Goal: Task Accomplishment & Management: Manage account settings

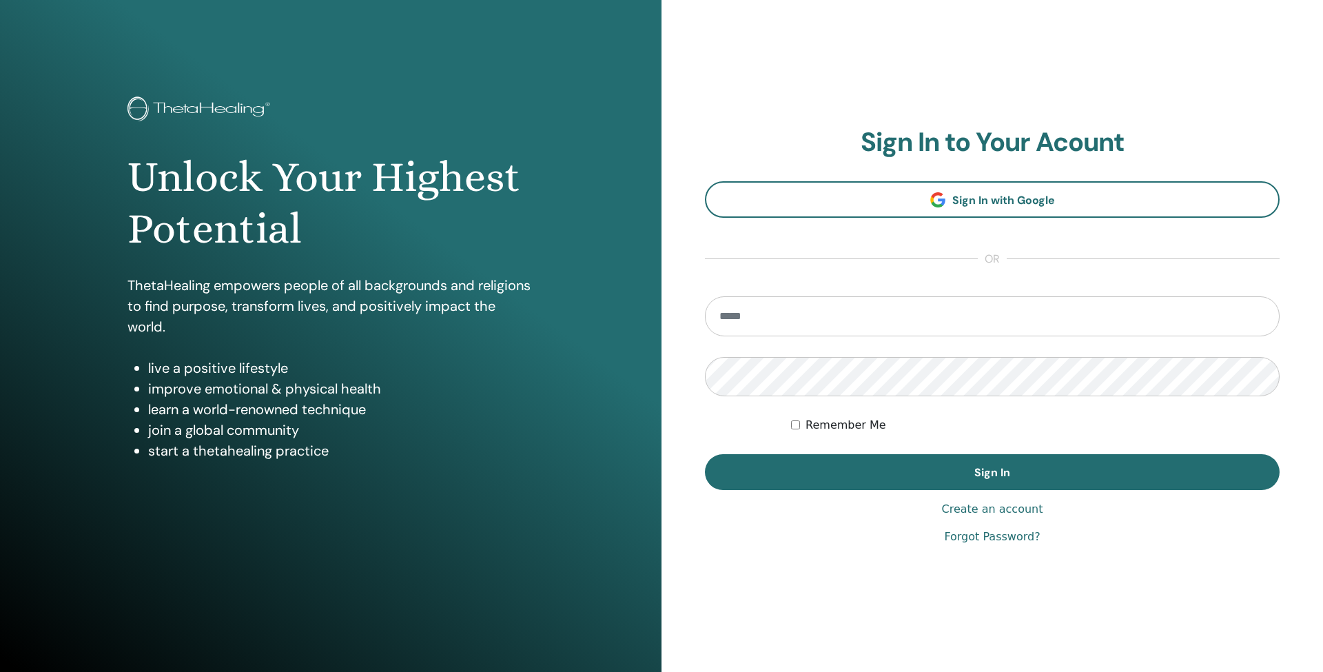
type input "**********"
click at [950, 484] on button "Sign In" at bounding box center [992, 472] width 575 height 36
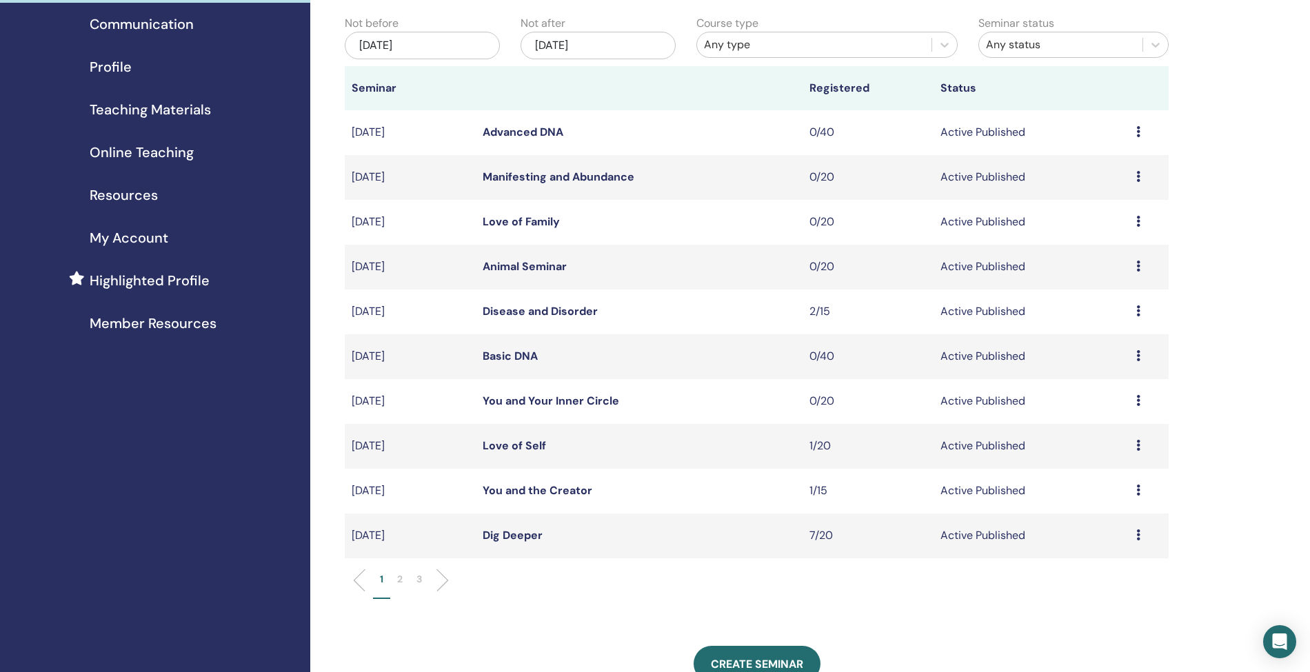
scroll to position [128, 0]
click at [504, 531] on link "Dig Deeper" at bounding box center [513, 534] width 60 height 14
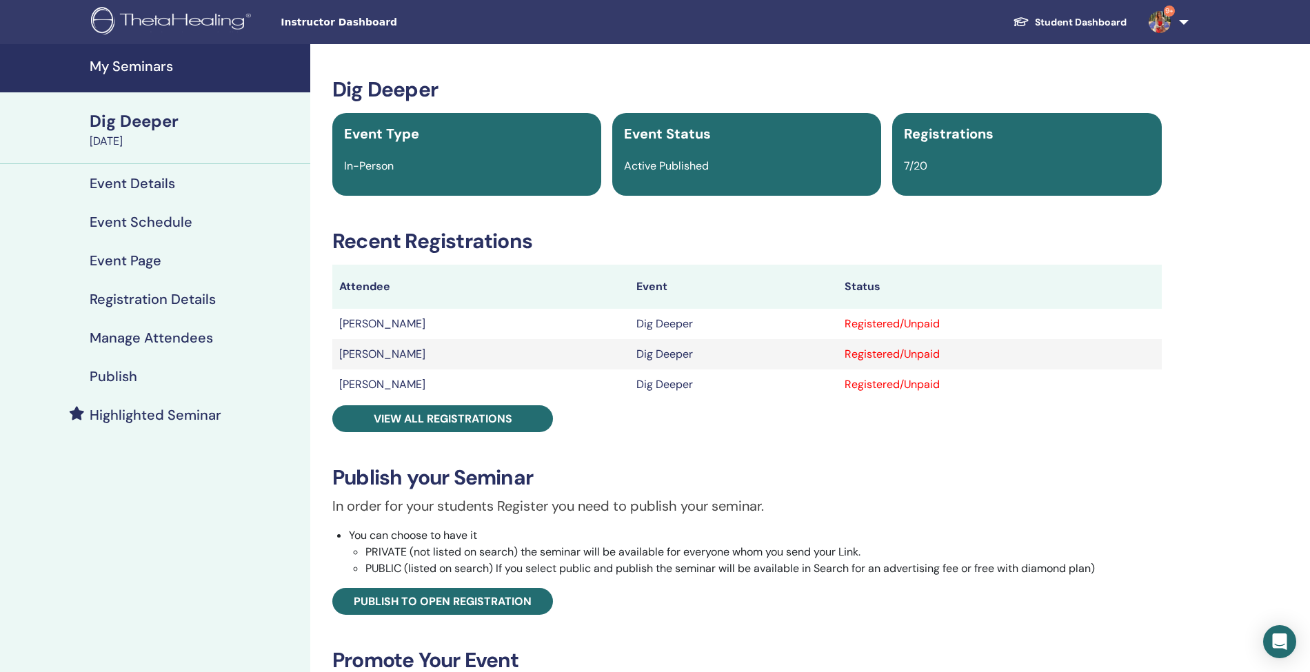
click at [130, 341] on h4 "Manage Attendees" at bounding box center [151, 337] width 123 height 17
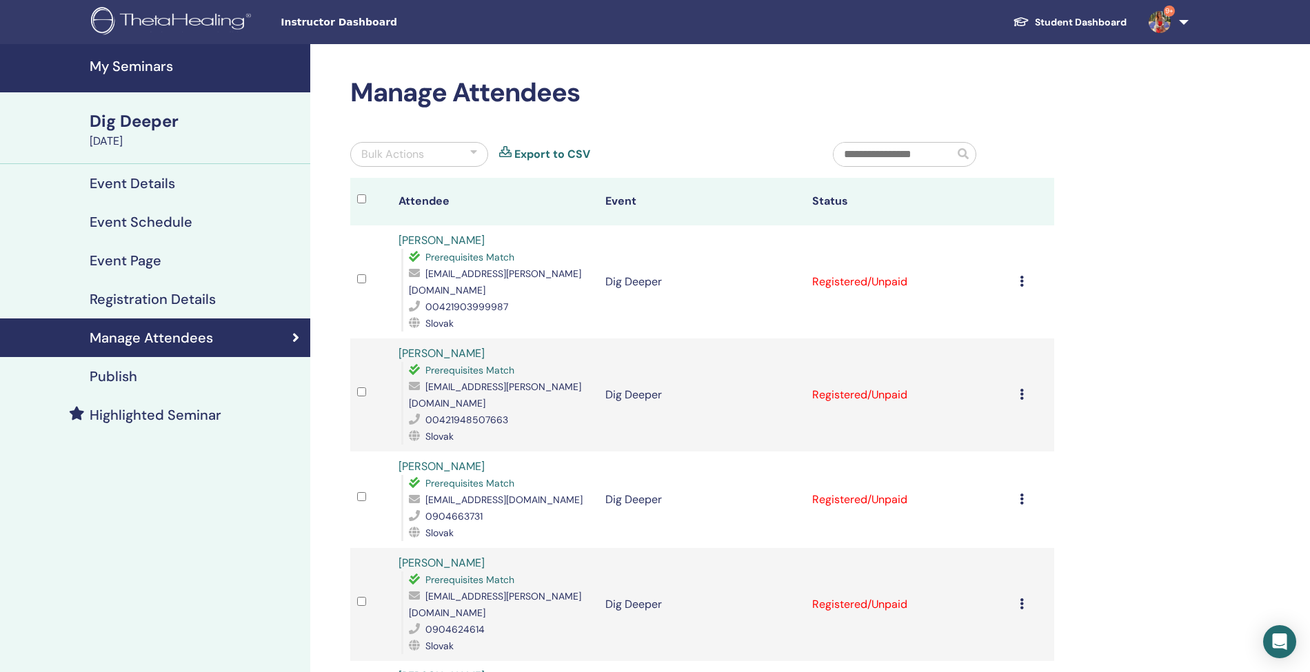
click at [1022, 276] on icon at bounding box center [1021, 281] width 4 height 11
click at [980, 392] on p "Complete and Certify" at bounding box center [1005, 392] width 109 height 17
click at [1023, 389] on icon at bounding box center [1021, 394] width 4 height 11
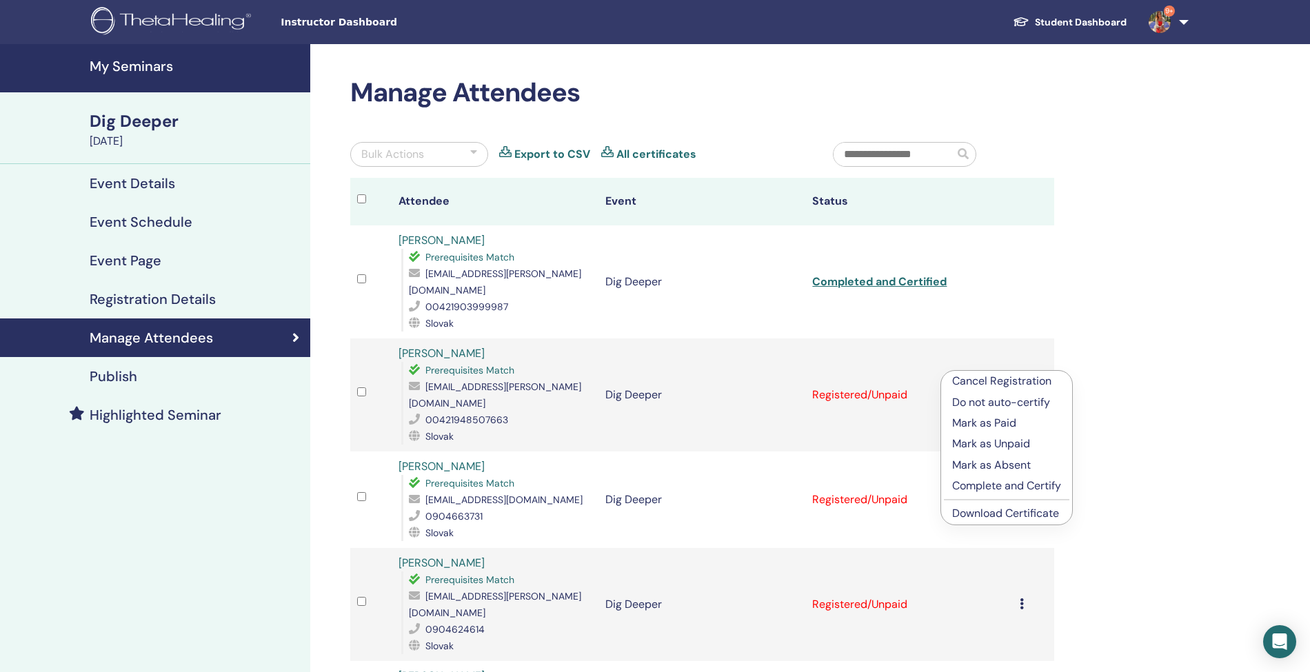
click at [1013, 482] on p "Complete and Certify" at bounding box center [1006, 486] width 109 height 17
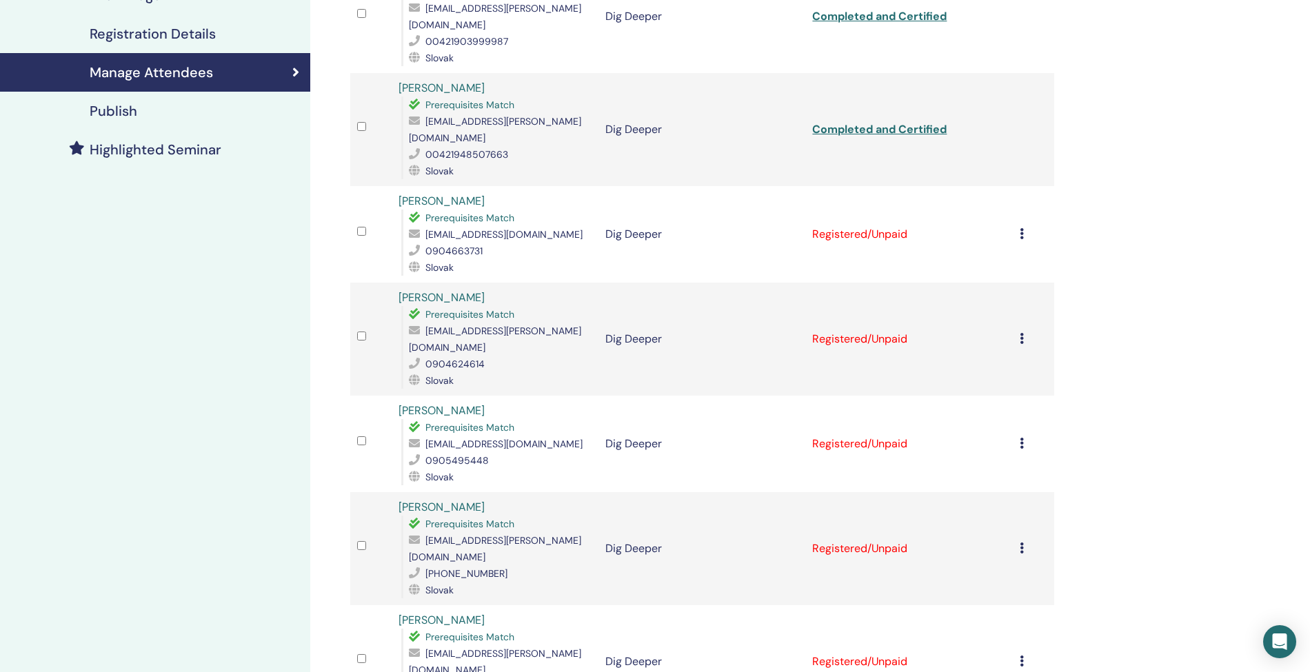
scroll to position [267, 0]
click at [1022, 226] on icon at bounding box center [1021, 231] width 4 height 11
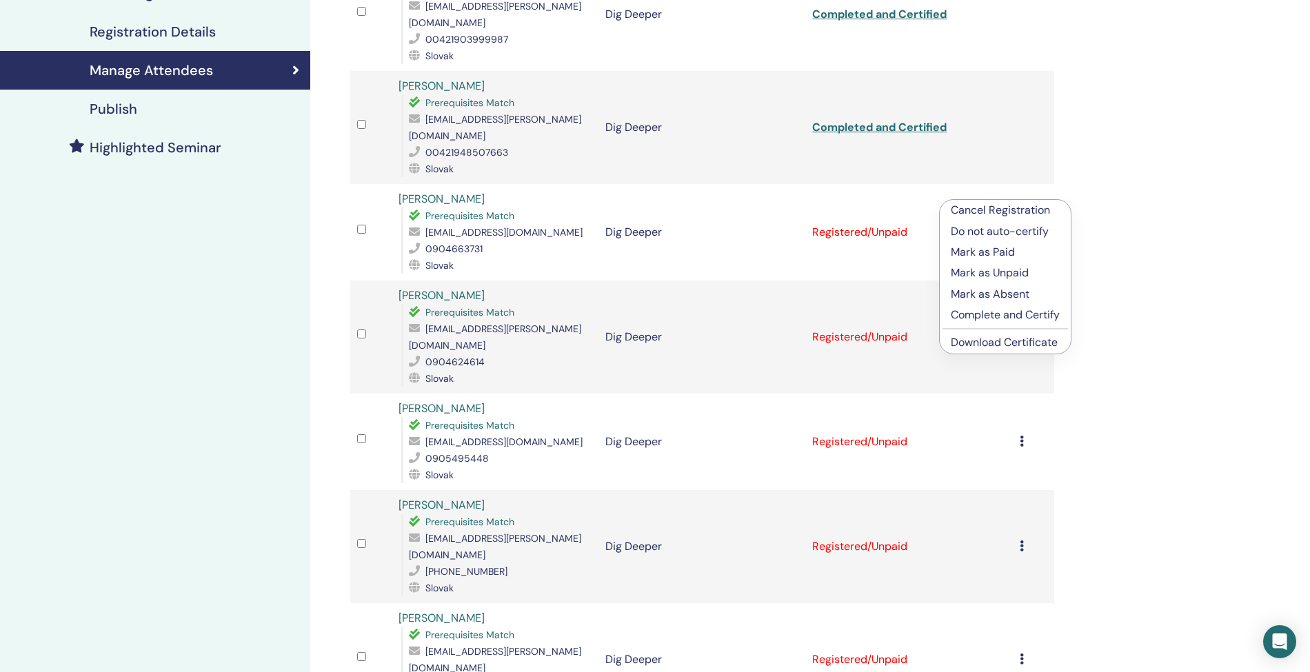
click at [1005, 314] on p "Complete and Certify" at bounding box center [1005, 315] width 109 height 17
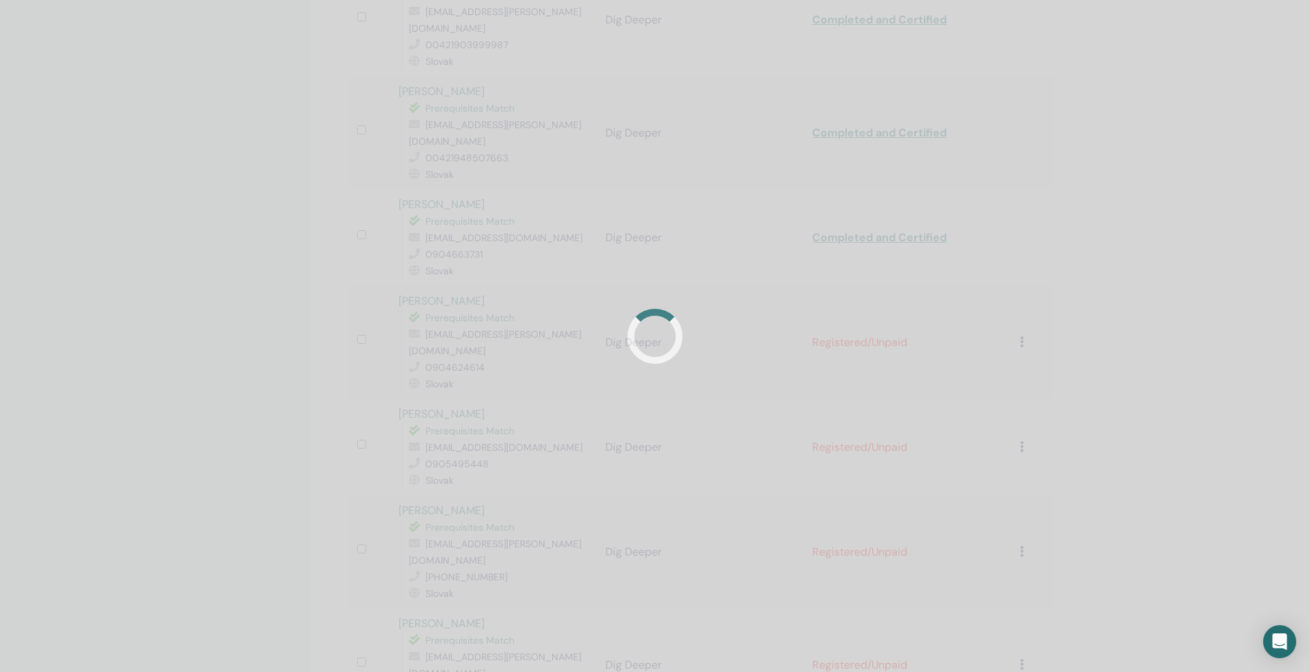
scroll to position [267, 0]
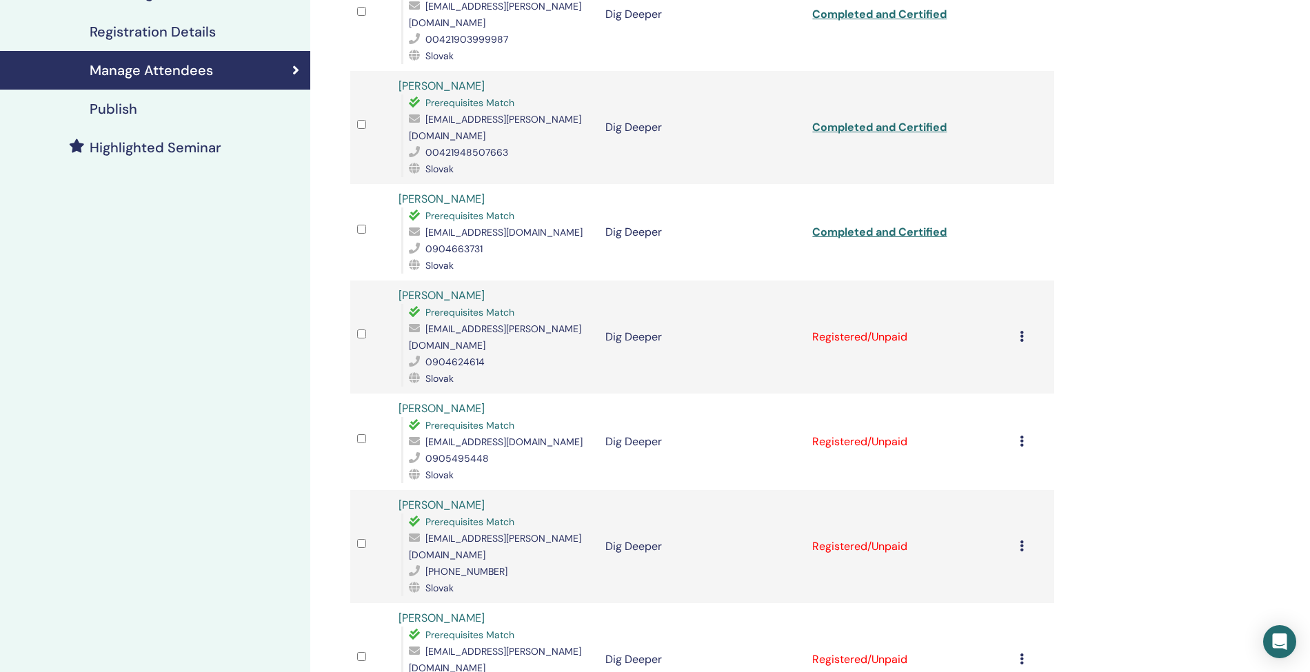
click at [1019, 331] on icon at bounding box center [1021, 336] width 4 height 11
click at [1005, 409] on p "Complete and Certify" at bounding box center [1002, 412] width 109 height 17
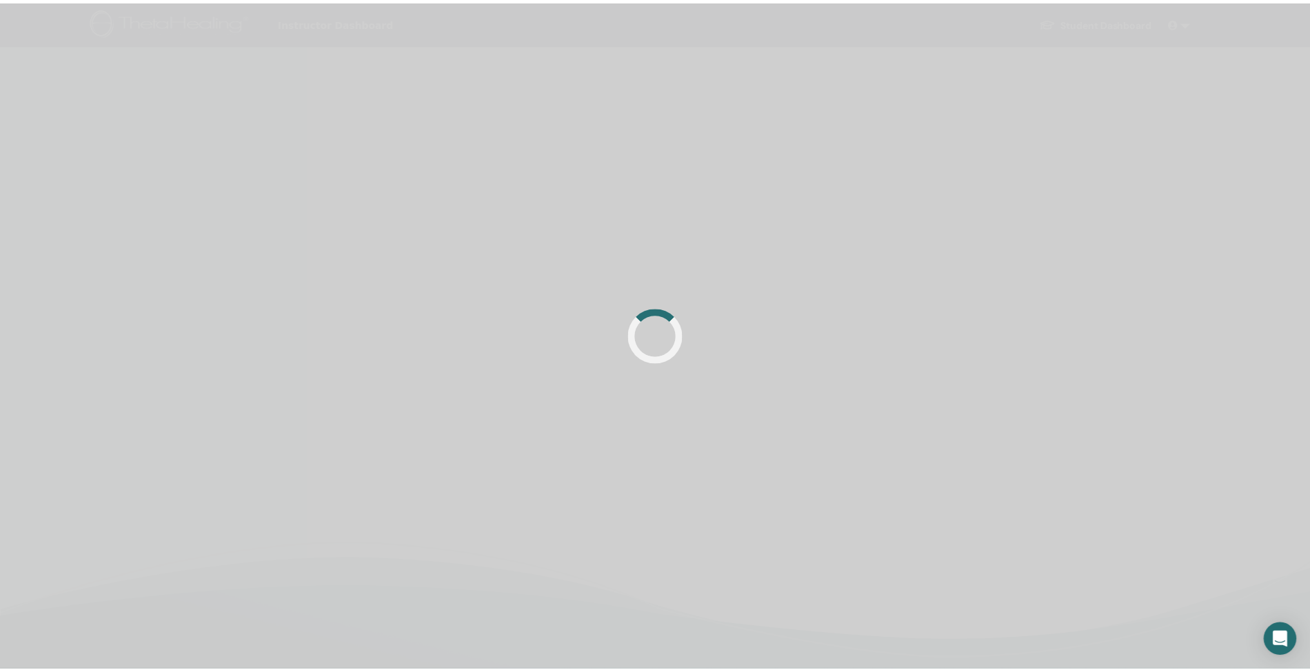
scroll to position [267, 0]
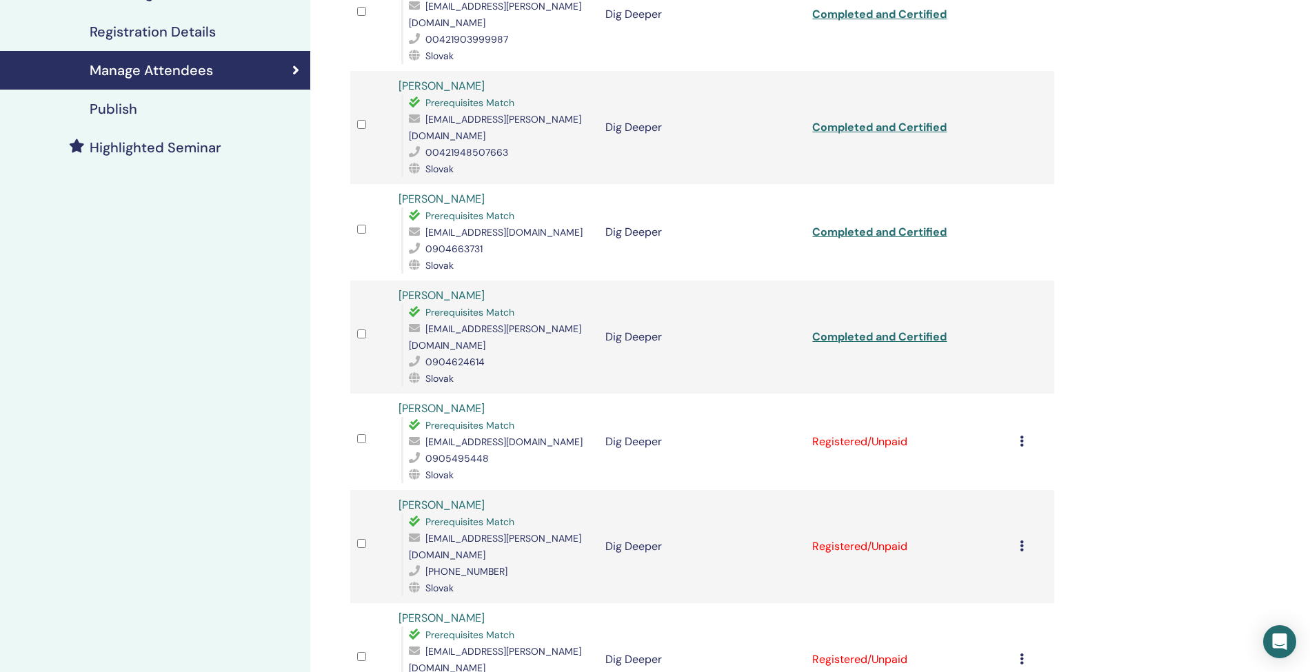
click at [1028, 434] on div "Cancel Registration Do not auto-certify Mark as Paid Mark as Unpaid Mark as Abs…" at bounding box center [1033, 442] width 28 height 17
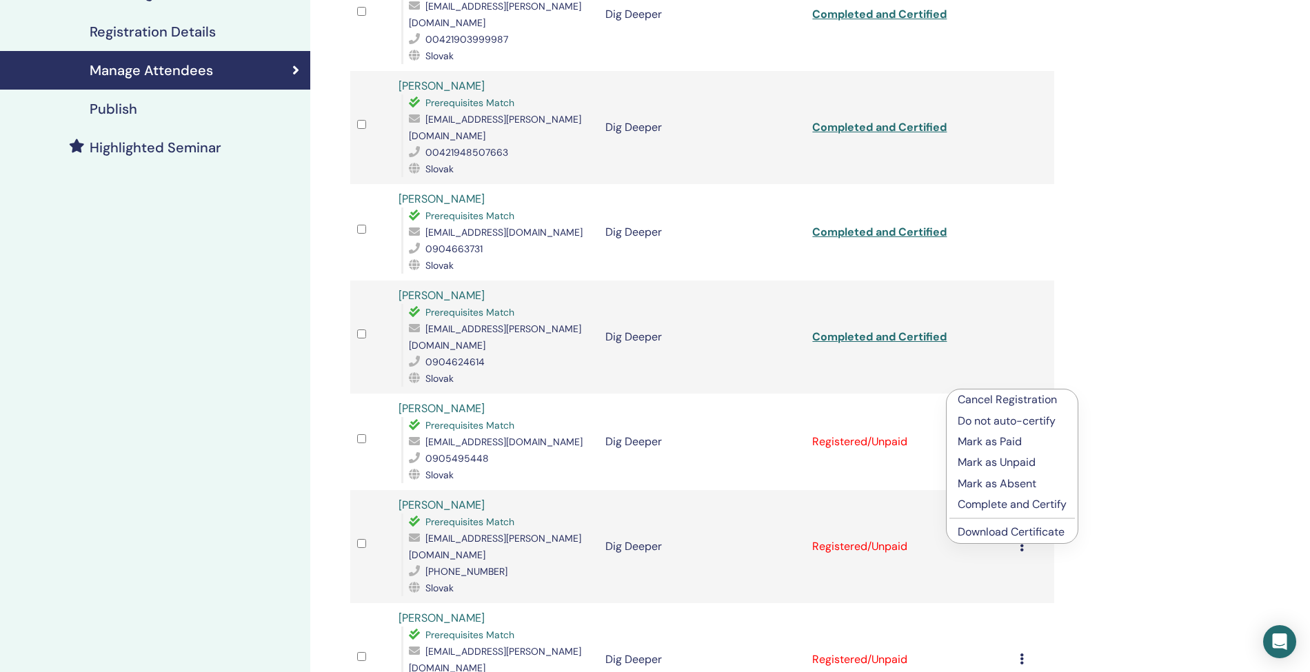
click at [1020, 499] on p "Complete and Certify" at bounding box center [1011, 504] width 109 height 17
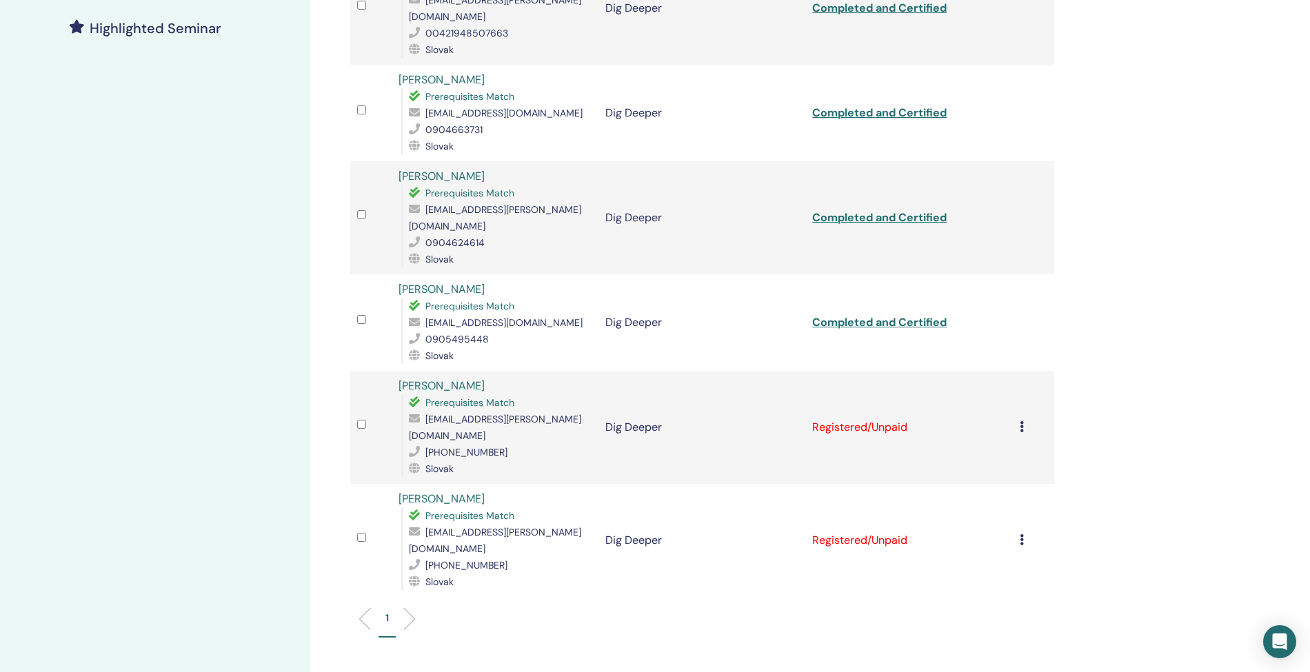
scroll to position [387, 0]
click at [1021, 420] on icon at bounding box center [1021, 425] width 4 height 11
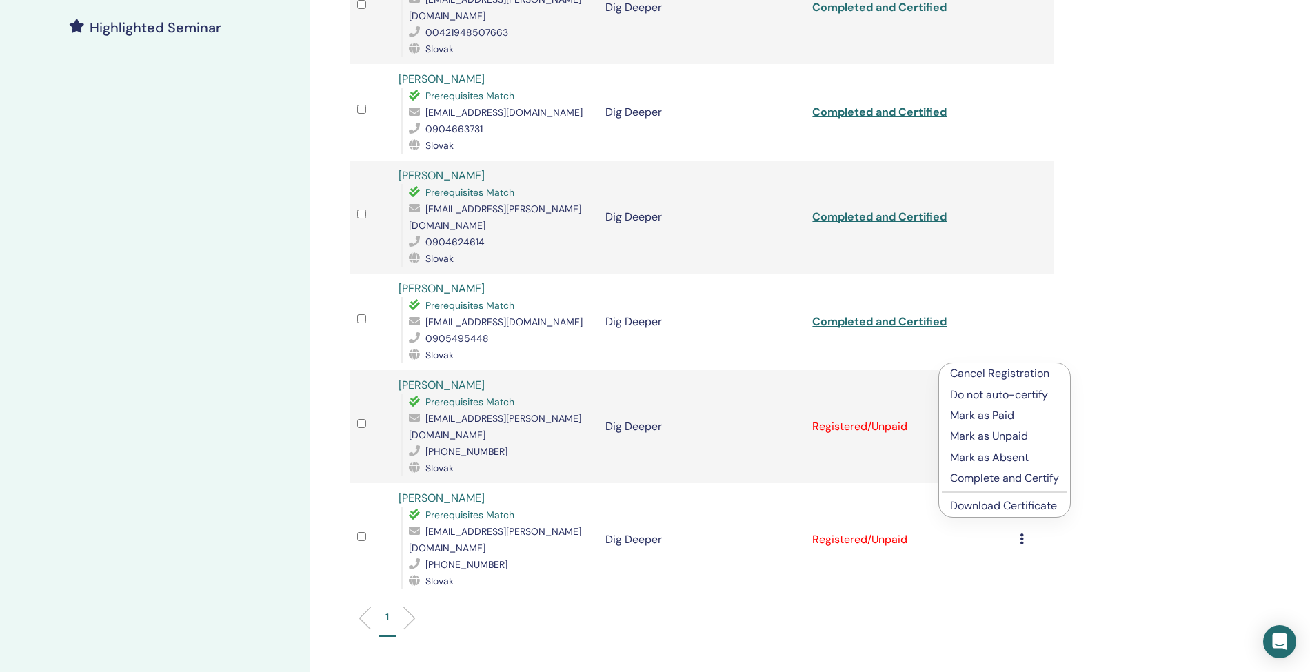
click at [994, 476] on p "Complete and Certify" at bounding box center [1004, 478] width 109 height 17
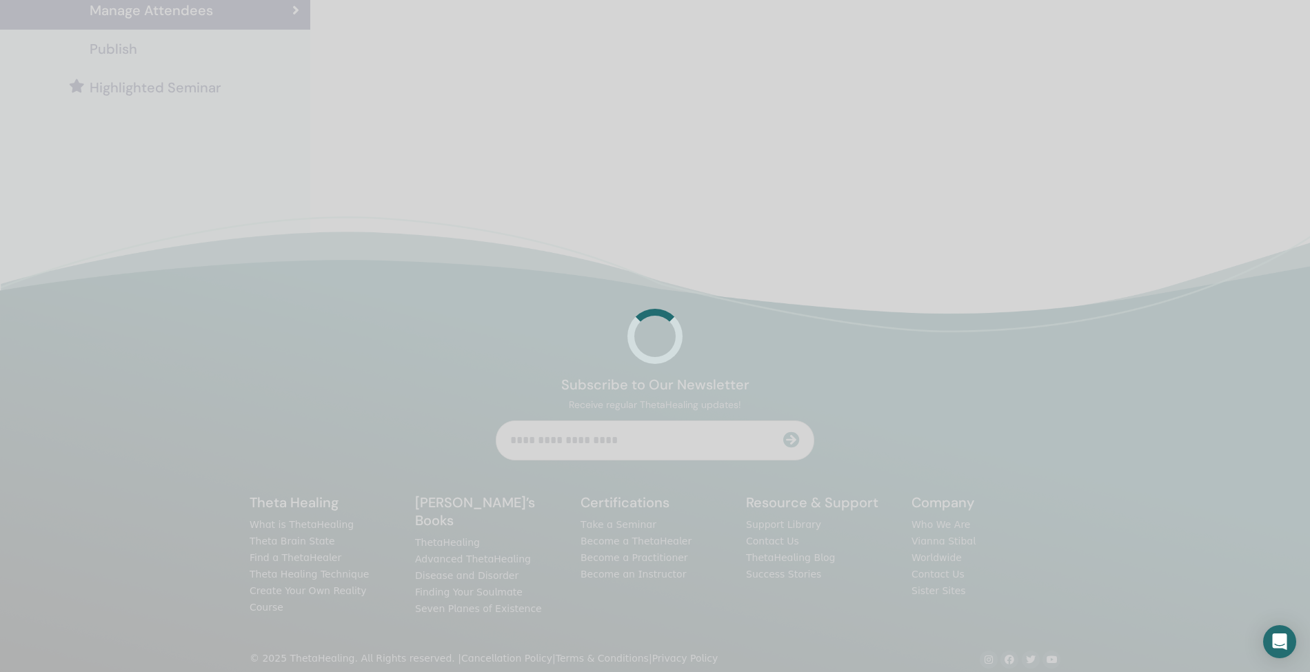
scroll to position [328, 0]
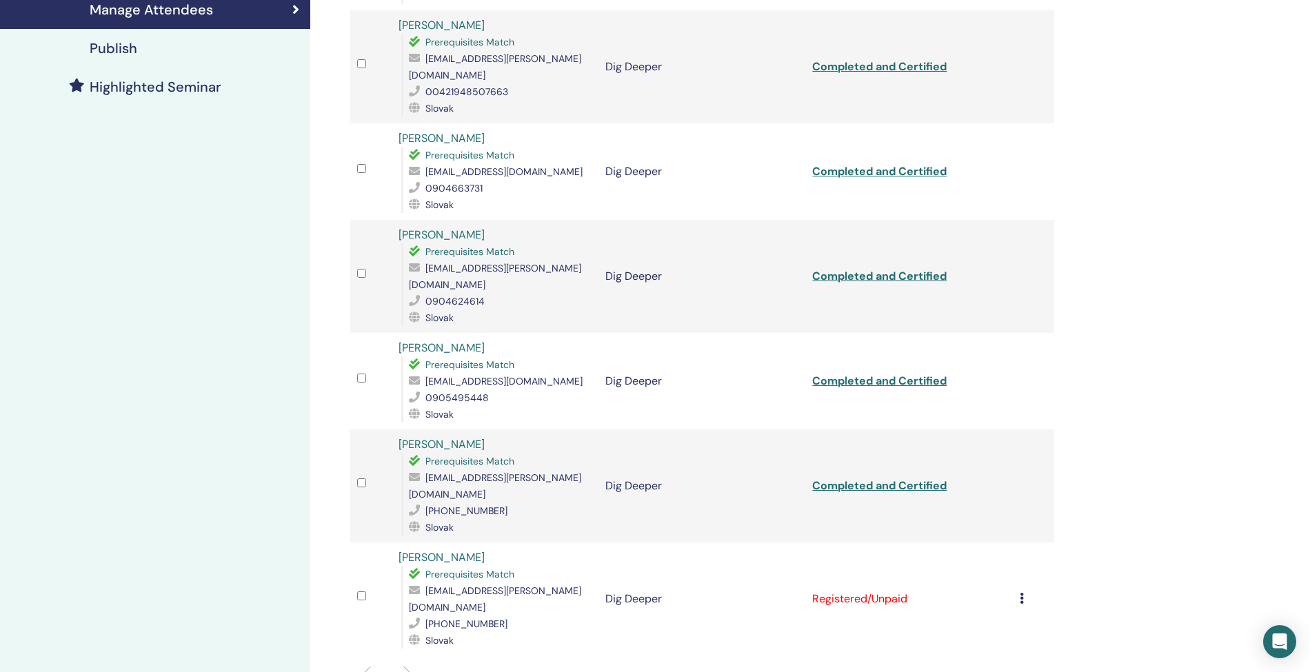
click at [1018, 542] on td "Cancel Registration Do not auto-certify Mark as Paid Mark as Unpaid Mark as Abs…" at bounding box center [1033, 598] width 41 height 113
click at [1022, 593] on icon at bounding box center [1021, 598] width 4 height 11
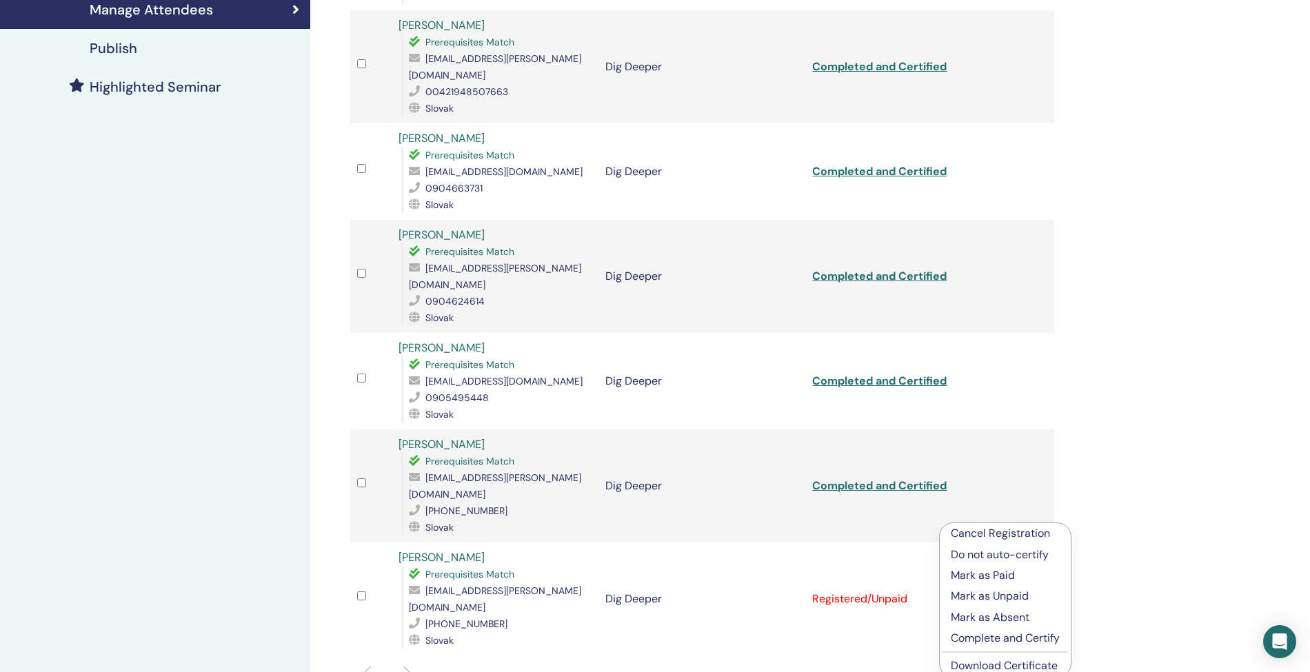
click at [999, 636] on p "Complete and Certify" at bounding box center [1005, 638] width 109 height 17
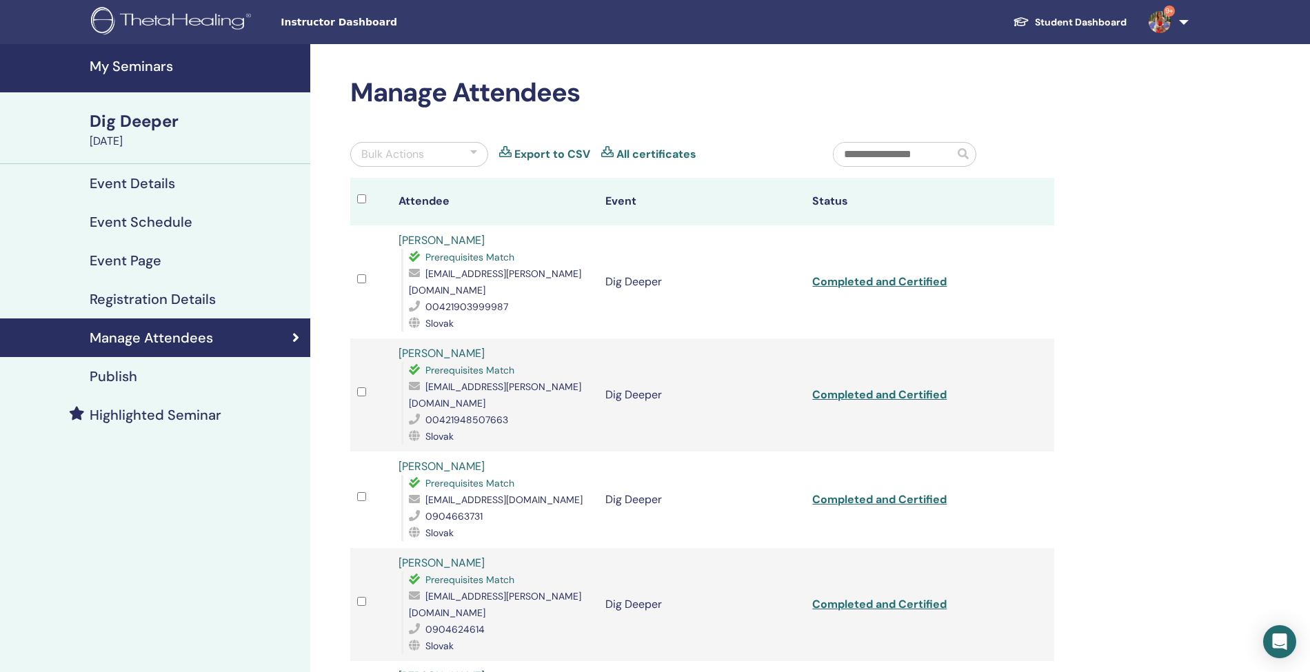
click at [135, 58] on h4 "My Seminars" at bounding box center [196, 66] width 212 height 17
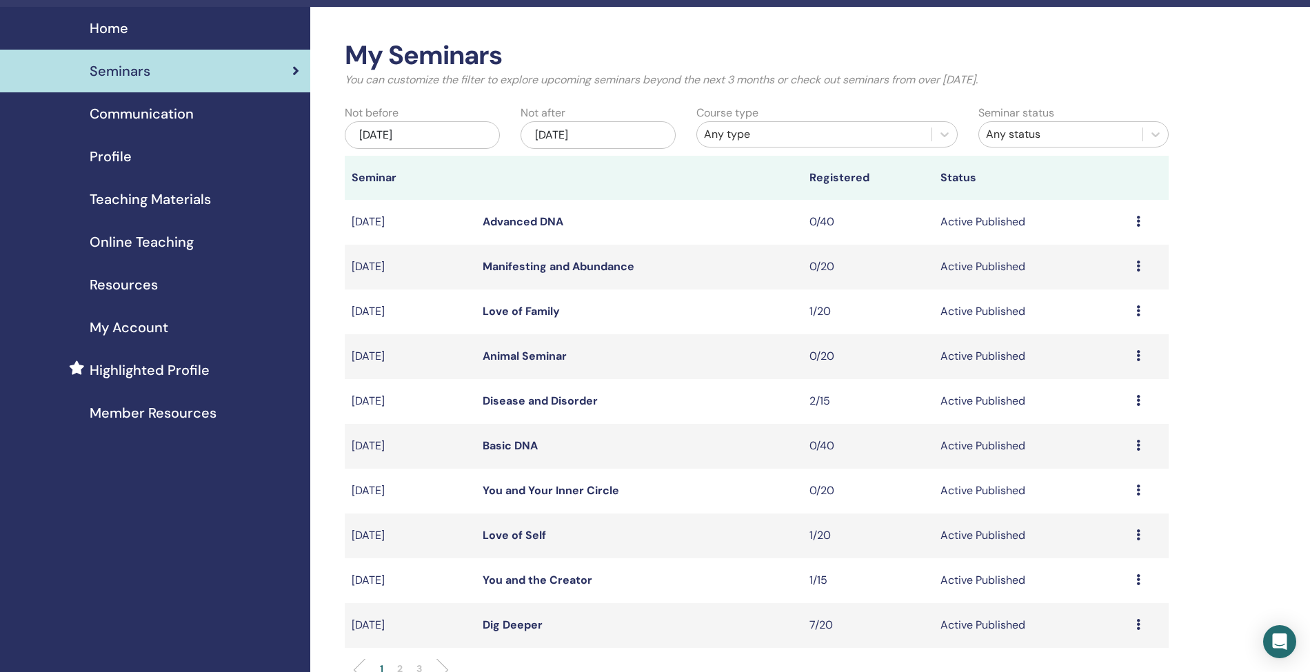
scroll to position [37, 0]
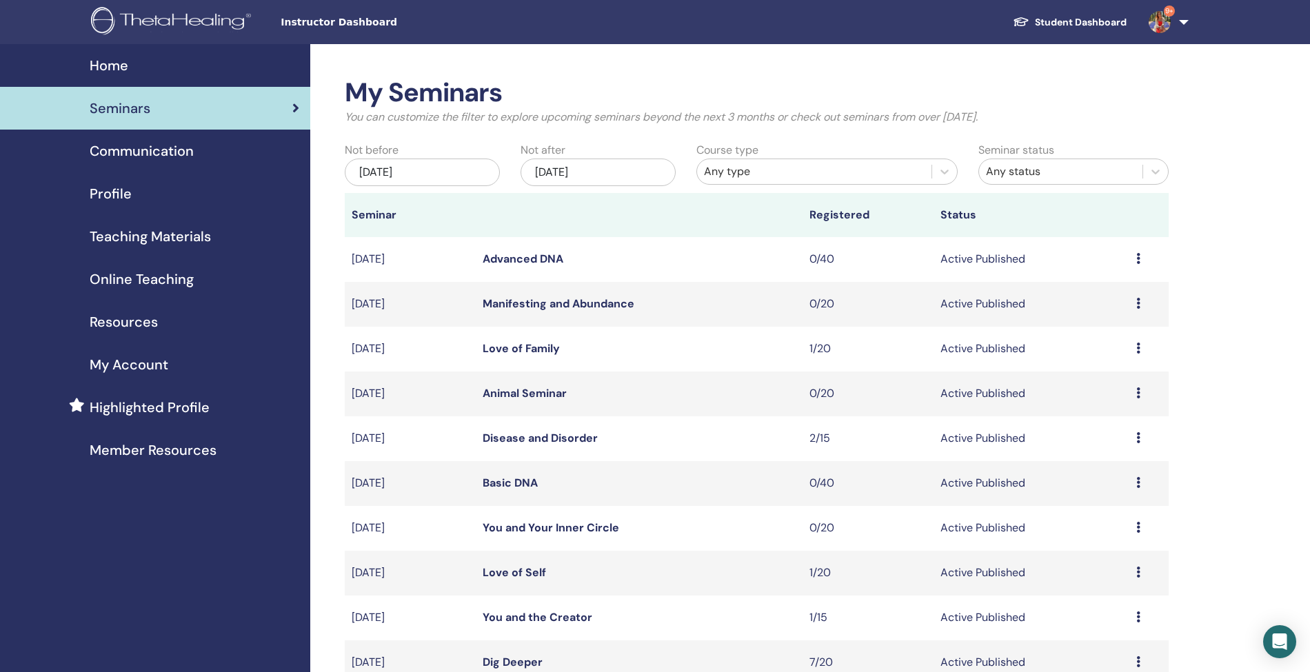
click at [109, 192] on span "Profile" at bounding box center [111, 193] width 42 height 21
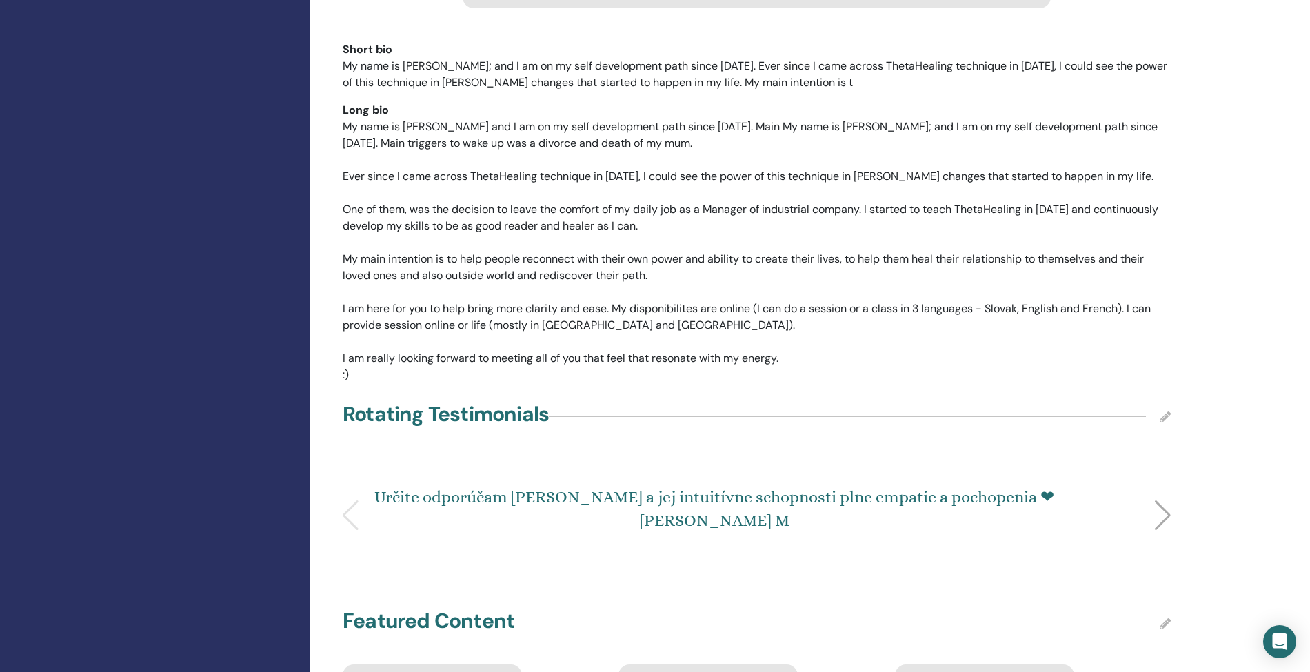
scroll to position [1804, 0]
